Goal: Task Accomplishment & Management: Manage account settings

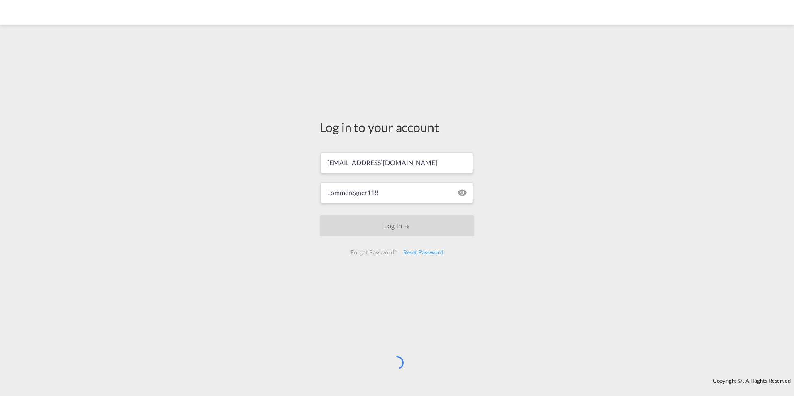
click at [224, 187] on div "Log in to your account irasmussen@scan-shipping.com Lommeregner11!! Log In Forg…" at bounding box center [397, 201] width 794 height 345
click at [551, 165] on div "Log in to your account irasmussen@scan-shipping.com Lommeregner11!! Log In Forg…" at bounding box center [397, 201] width 794 height 345
click at [519, 182] on div "Log in to your account irasmussen@scan-shipping.com Lommeregner11!! Log In Forg…" at bounding box center [397, 201] width 794 height 345
click at [575, 129] on div "Log in to your account irasmussen@scan-shipping.com Lommeregner11!! Log In Forg…" at bounding box center [397, 201] width 794 height 345
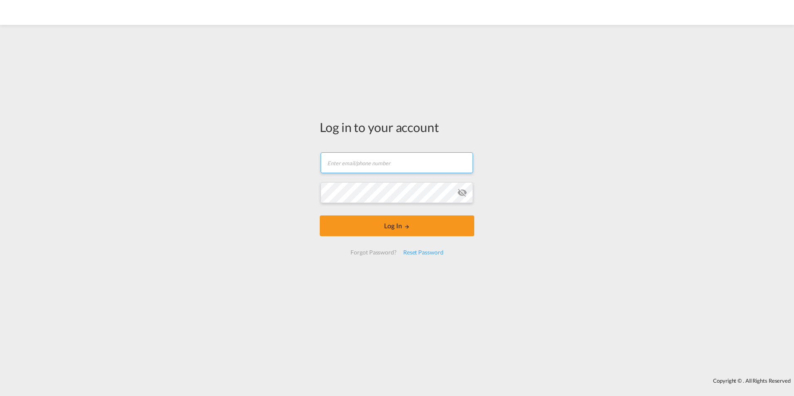
drag, startPoint x: 0, startPoint y: 0, endPoint x: 385, endPoint y: 167, distance: 419.4
click at [385, 167] on input "text" at bounding box center [397, 162] width 152 height 21
type input "[EMAIL_ADDRESS][DOMAIN_NAME]"
click at [320, 216] on button "Log In" at bounding box center [397, 226] width 155 height 21
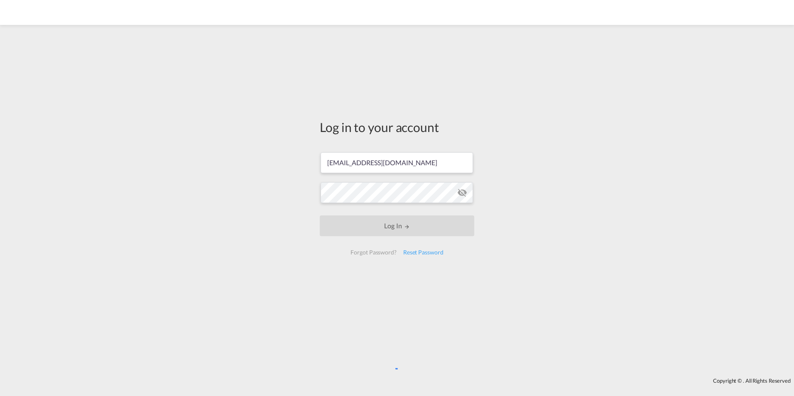
click at [267, 292] on div "Log in to your account [EMAIL_ADDRESS][DOMAIN_NAME] Log In Forgot Password? Res…" at bounding box center [397, 201] width 794 height 345
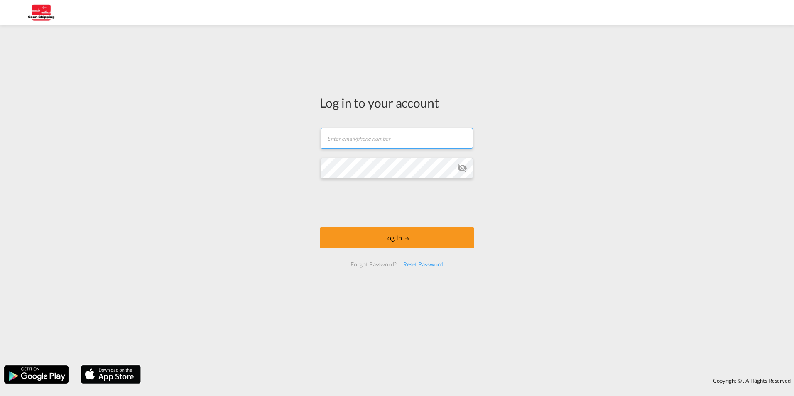
click at [390, 141] on input "text" at bounding box center [397, 138] width 152 height 21
paste input "[EMAIL_ADDRESS][DOMAIN_NAME]"
type input "[EMAIL_ADDRESS][DOMAIN_NAME]"
click at [528, 142] on div "Log in to your account irasmussen@scan-shipping.com Password field is required …" at bounding box center [397, 195] width 794 height 332
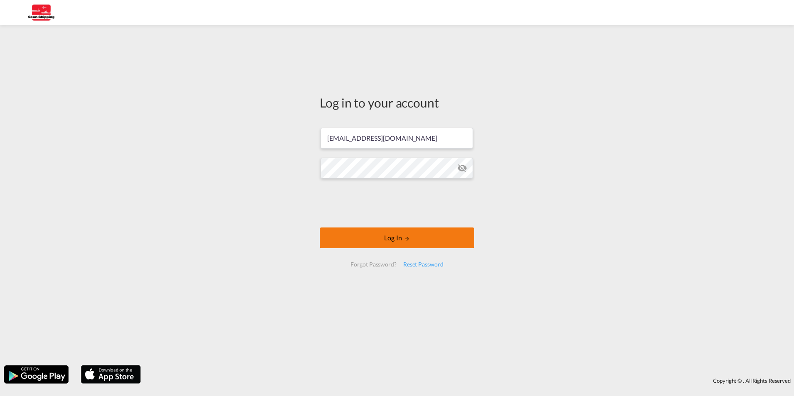
click at [400, 234] on button "Log In" at bounding box center [397, 238] width 155 height 21
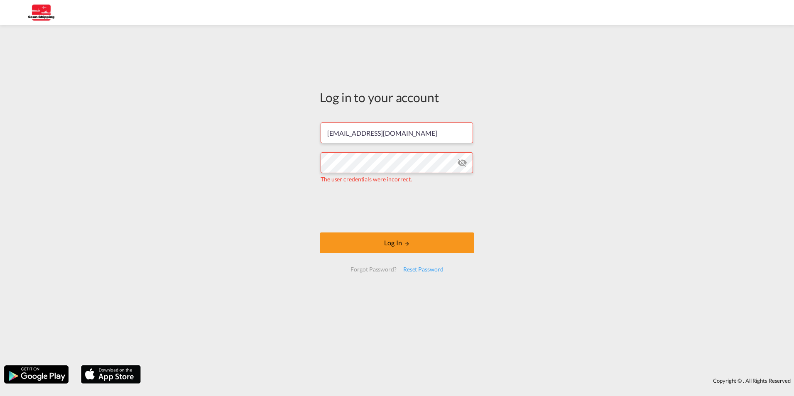
click at [461, 161] on md-icon "icon-eye-off" at bounding box center [462, 163] width 10 height 10
click at [404, 239] on button "Log In" at bounding box center [397, 243] width 155 height 21
click at [545, 219] on div "Log in to your account irasmussen@scan-shipping.com The user credentials were i…" at bounding box center [397, 195] width 794 height 332
